Goal: Information Seeking & Learning: Learn about a topic

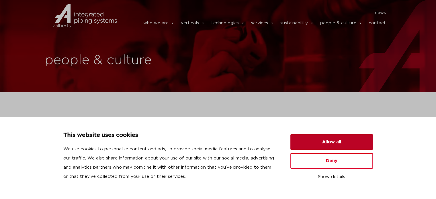
click at [345, 144] on button "Allow all" at bounding box center [332, 142] width 83 height 15
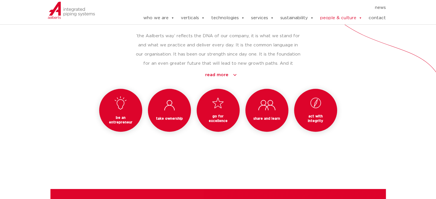
scroll to position [527, 0]
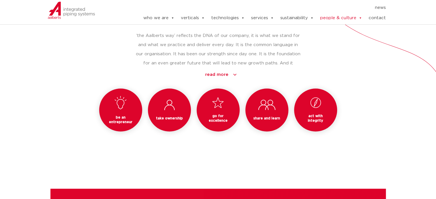
click at [212, 75] on link "read more" at bounding box center [221, 74] width 159 height 9
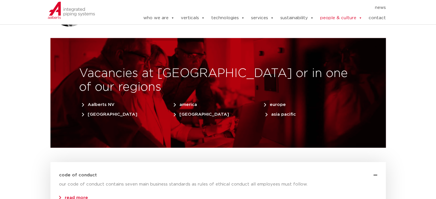
scroll to position [1851, 0]
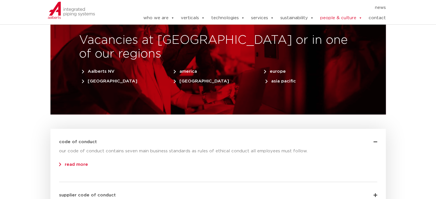
click at [81, 163] on link "read more" at bounding box center [73, 165] width 29 height 4
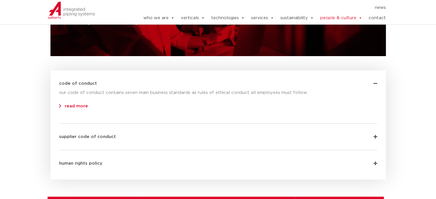
scroll to position [1910, 0]
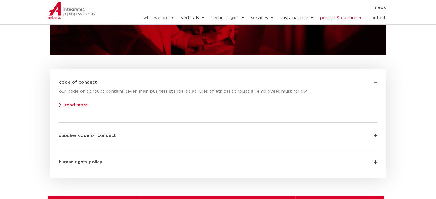
click at [374, 80] on icon at bounding box center [376, 82] width 4 height 4
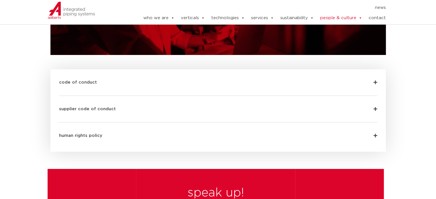
click at [374, 80] on icon at bounding box center [376, 82] width 4 height 4
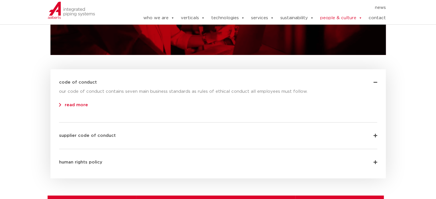
click at [375, 123] on div "supplier code of conduct" at bounding box center [218, 132] width 318 height 18
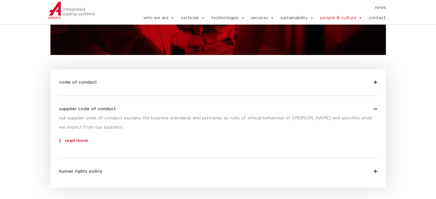
click at [377, 133] on div "code of conduct our code of conduct contains seven main business standards as r…" at bounding box center [218, 128] width 336 height 118
click at [376, 170] on icon at bounding box center [376, 172] width 4 height 4
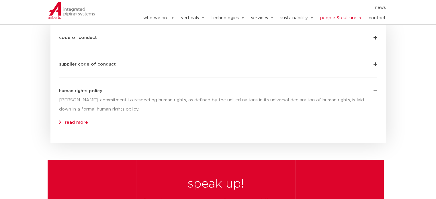
scroll to position [1955, 0]
click at [68, 120] on link "read more" at bounding box center [73, 122] width 29 height 4
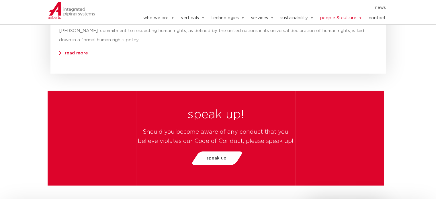
scroll to position [2025, 0]
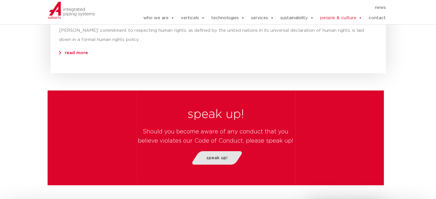
click at [216, 156] on span "speak up!" at bounding box center [217, 158] width 21 height 4
